Goal: Transaction & Acquisition: Purchase product/service

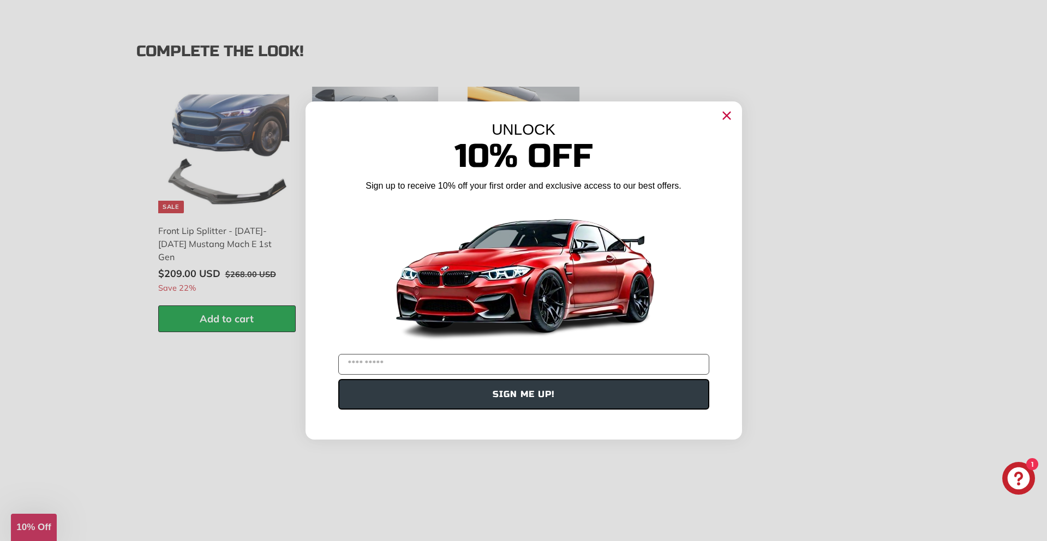
scroll to position [1623, 0]
